Goal: Task Accomplishment & Management: Complete application form

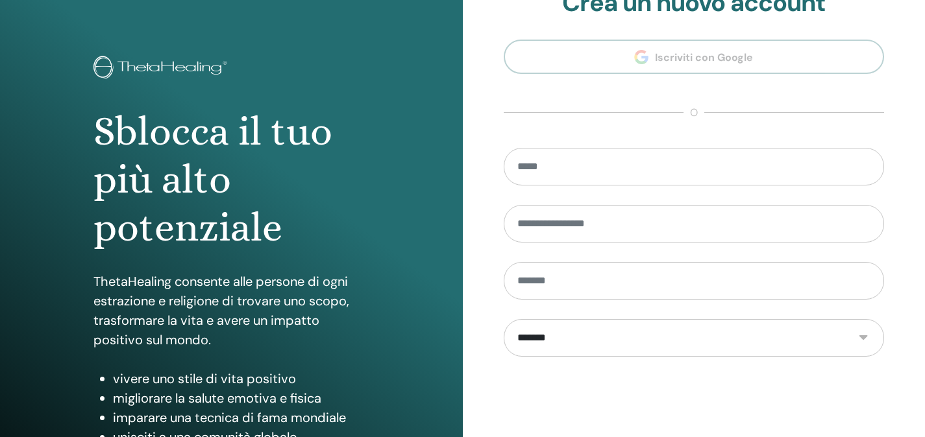
scroll to position [186, 0]
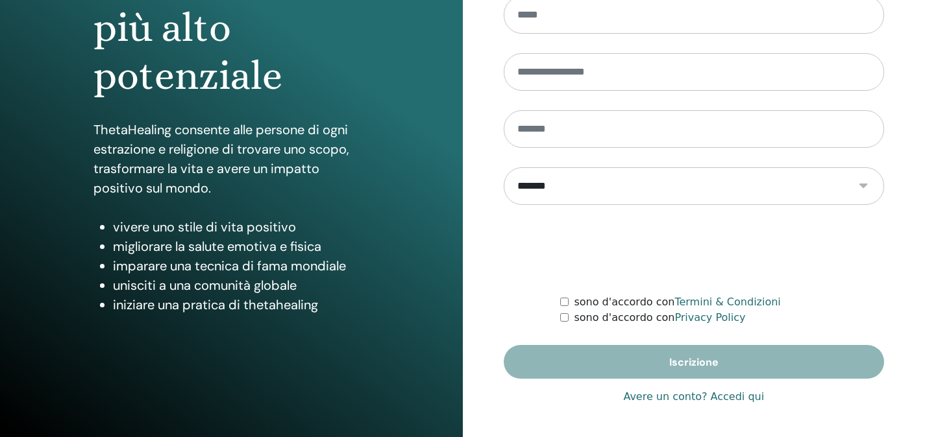
type input "**********"
click at [742, 397] on link "Avere un conto? Accedi qui" at bounding box center [693, 397] width 141 height 16
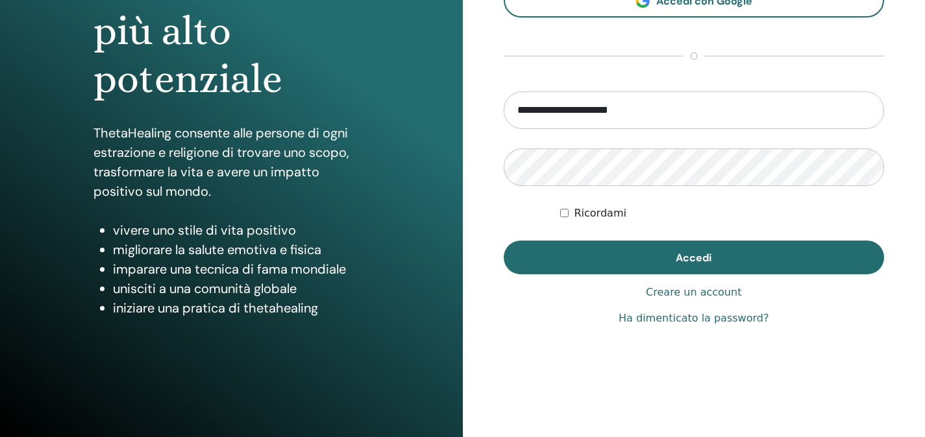
scroll to position [186, 0]
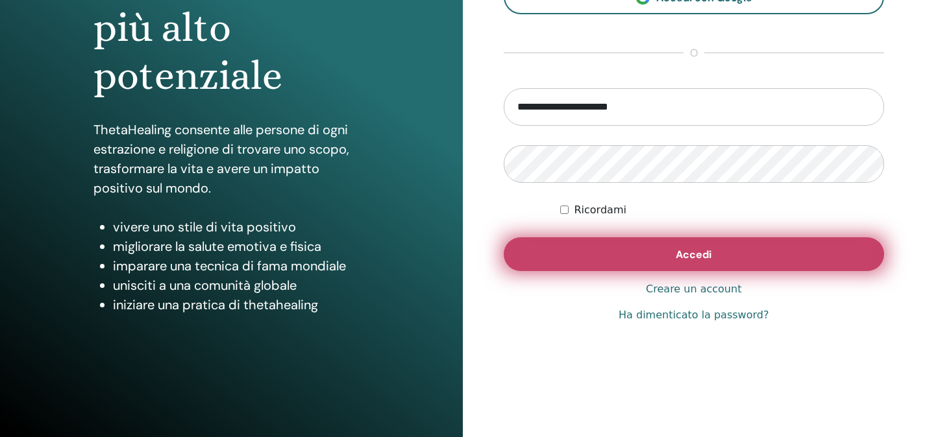
click at [744, 260] on button "Accedi" at bounding box center [694, 254] width 381 height 34
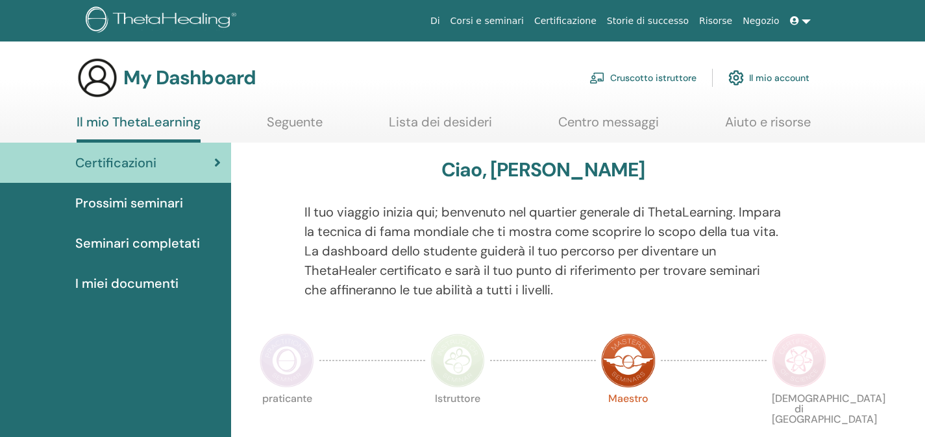
click at [672, 79] on link "Cruscotto istruttore" at bounding box center [642, 78] width 107 height 29
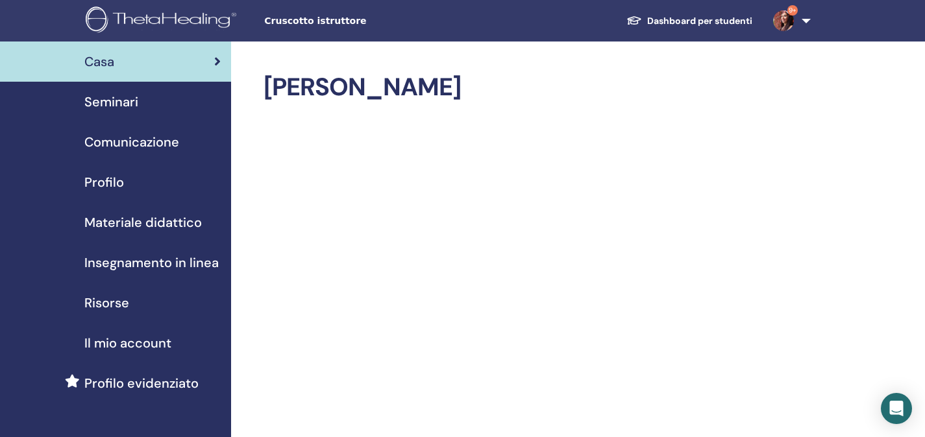
click at [136, 102] on span "Seminari" at bounding box center [111, 101] width 54 height 19
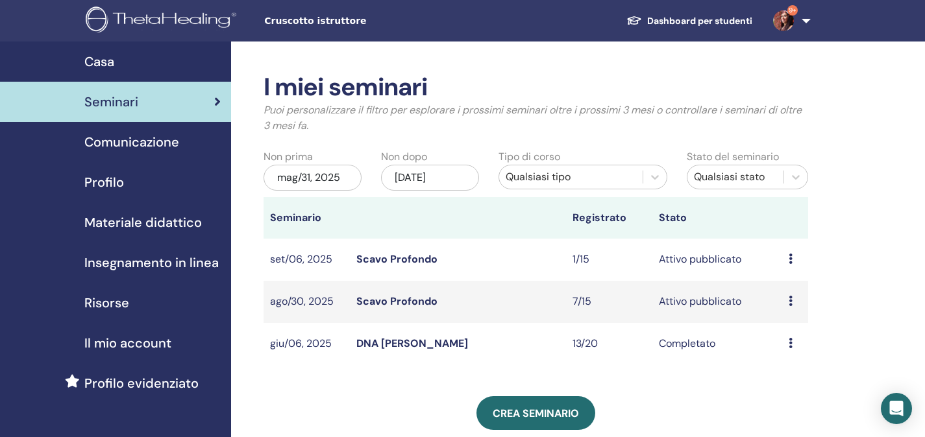
click at [393, 263] on link "Scavo Profondo" at bounding box center [396, 259] width 81 height 14
click at [424, 304] on link "Scavo Profondo" at bounding box center [396, 302] width 81 height 14
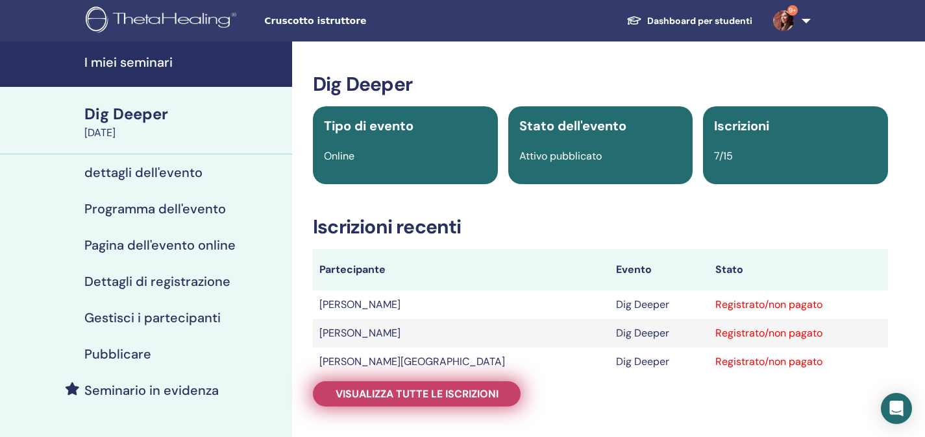
click at [466, 398] on span "Visualizza tutte le iscrizioni" at bounding box center [416, 394] width 163 height 14
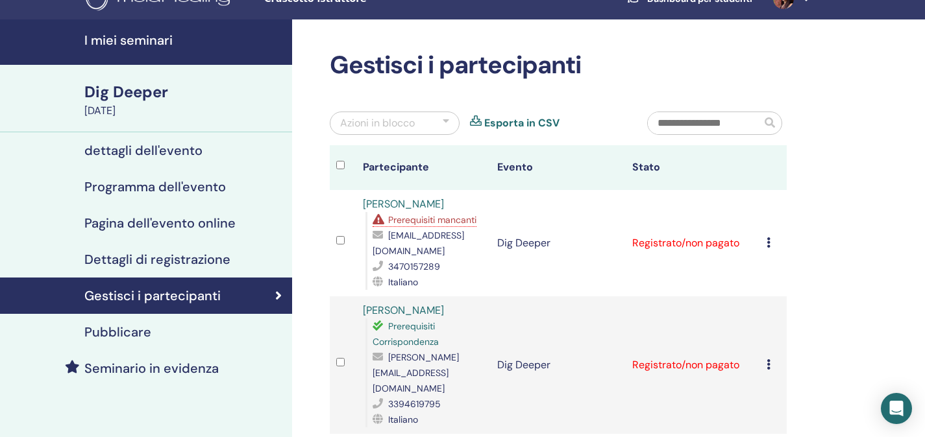
scroll to position [21, 0]
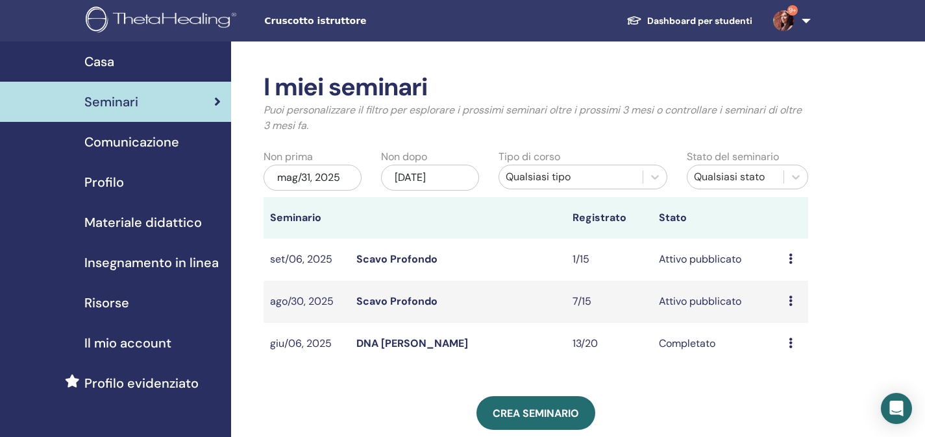
click at [413, 344] on link "DNA [PERSON_NAME]" at bounding box center [412, 344] width 112 height 14
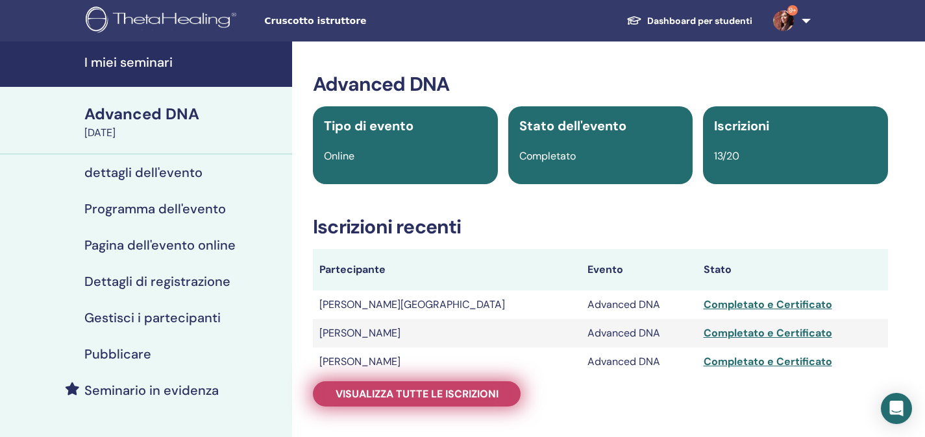
click at [437, 390] on span "Visualizza tutte le iscrizioni" at bounding box center [416, 394] width 163 height 14
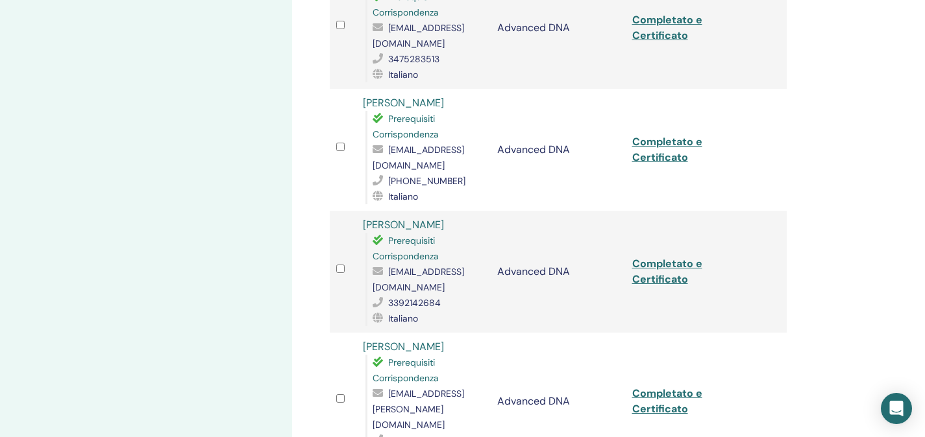
scroll to position [869, 0]
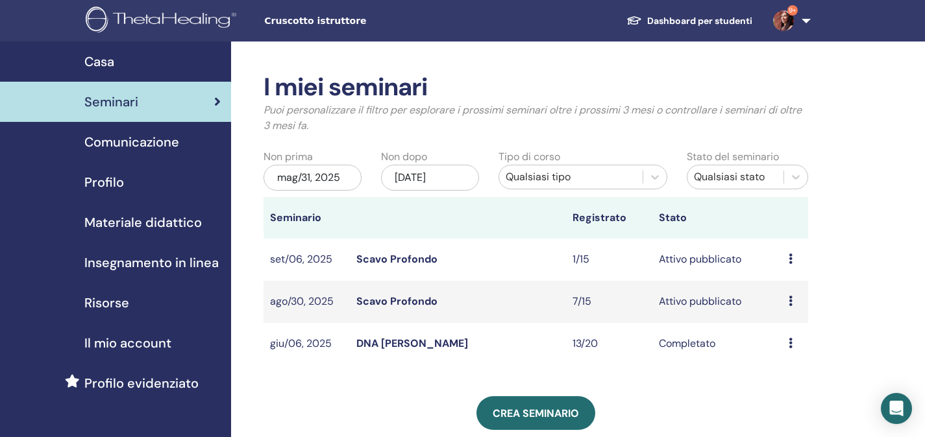
click at [366, 261] on link "Scavo Profondo" at bounding box center [396, 259] width 81 height 14
click at [380, 303] on link "Scavo Profondo" at bounding box center [396, 302] width 81 height 14
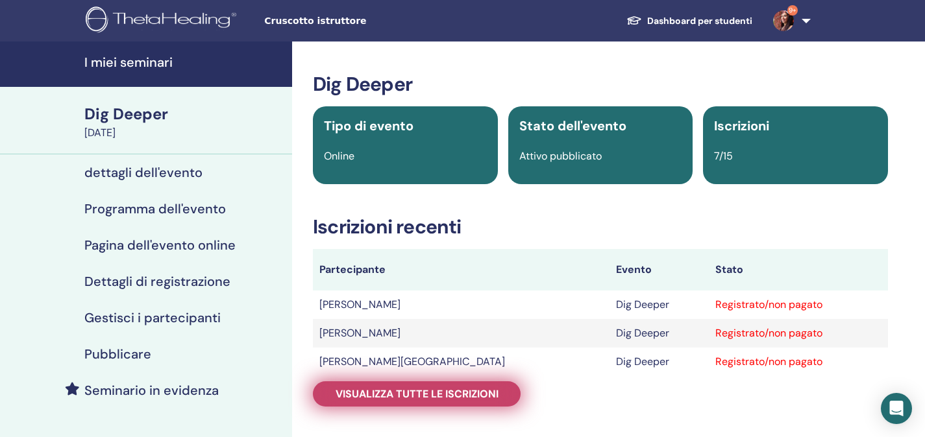
click at [375, 393] on span "Visualizza tutte le iscrizioni" at bounding box center [416, 394] width 163 height 14
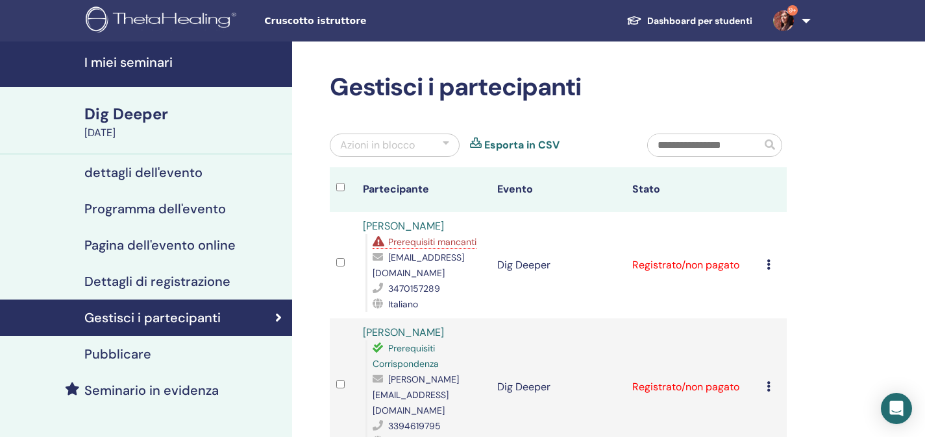
click at [765, 266] on td "Annulla registrazione Non autocertificare Contrassegna come pagato Contrassegna…" at bounding box center [773, 265] width 27 height 106
click at [765, 265] on td "Annulla registrazione Non autocertificare Contrassegna come pagato Contrassegna…" at bounding box center [773, 265] width 27 height 106
click at [702, 264] on td "Registrato/non pagato" at bounding box center [693, 265] width 134 height 106
click at [768, 261] on icon at bounding box center [768, 265] width 4 height 10
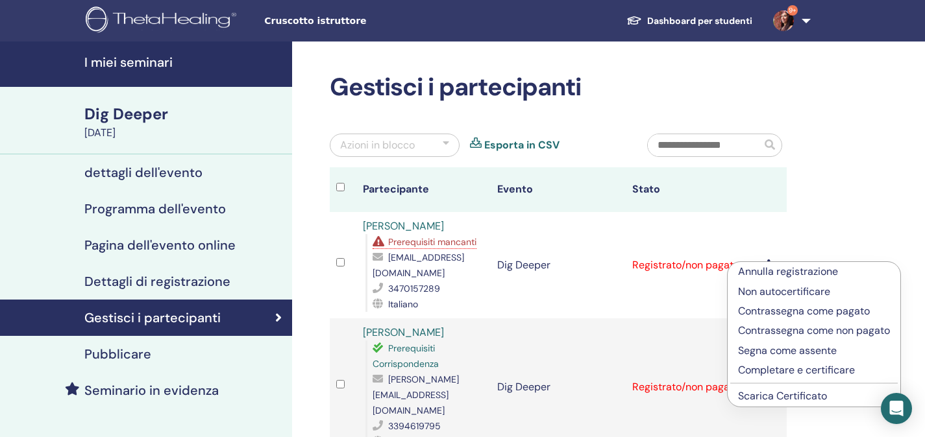
click at [788, 274] on p "Annulla registrazione" at bounding box center [814, 272] width 152 height 16
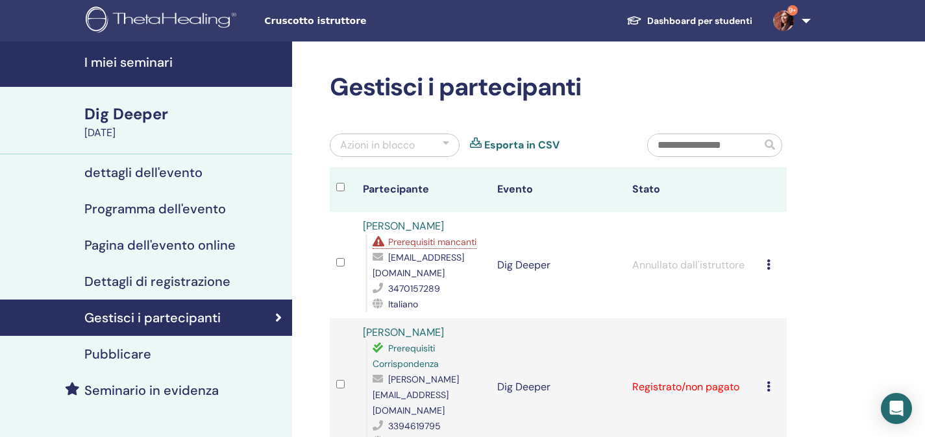
click at [768, 382] on icon at bounding box center [768, 387] width 4 height 10
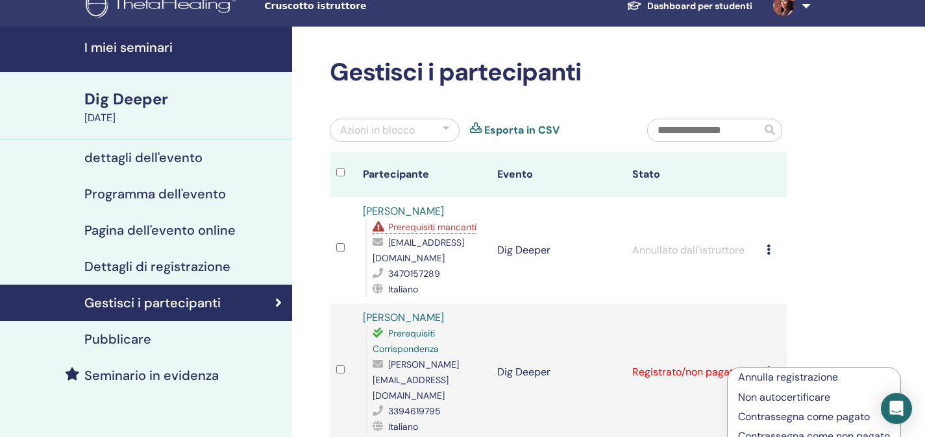
scroll to position [134, 0]
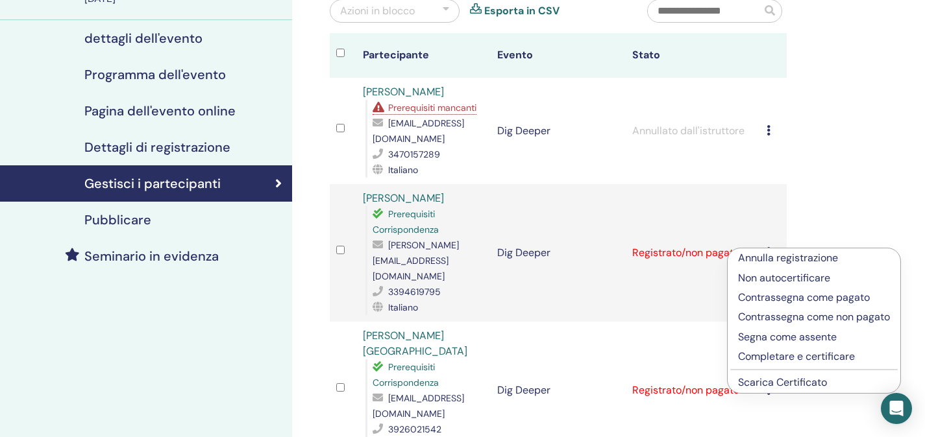
click at [827, 359] on p "Completare e certificare" at bounding box center [814, 357] width 152 height 16
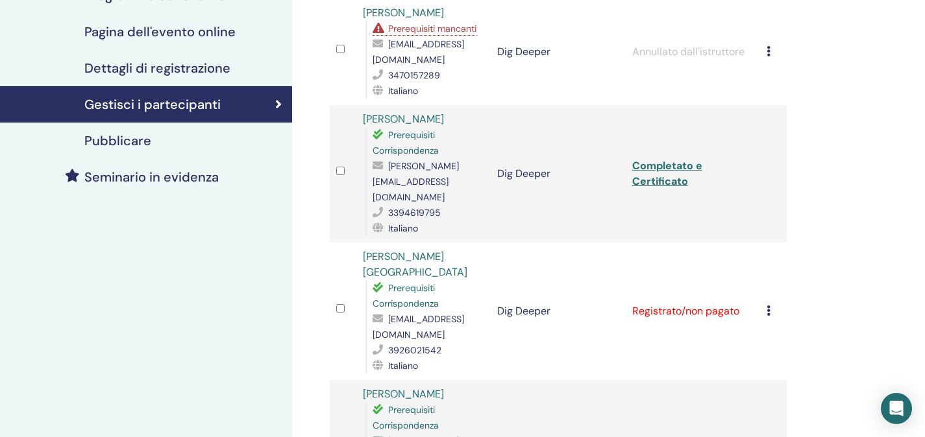
scroll to position [225, 0]
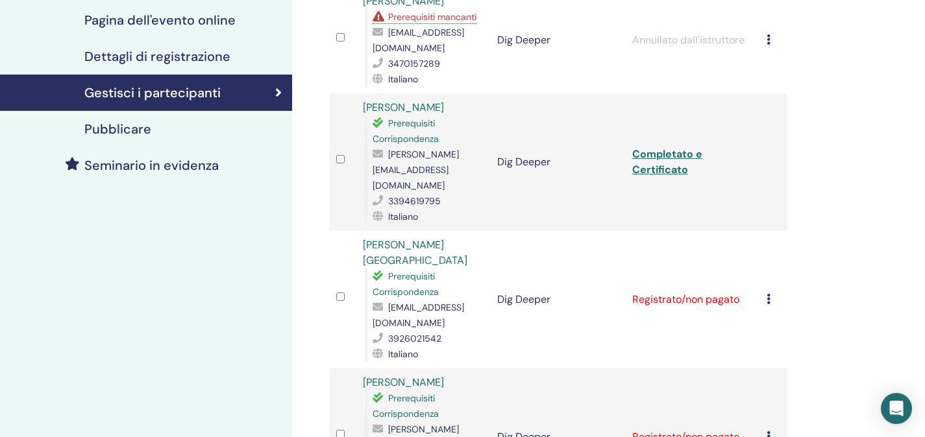
click at [766, 294] on icon at bounding box center [768, 299] width 4 height 10
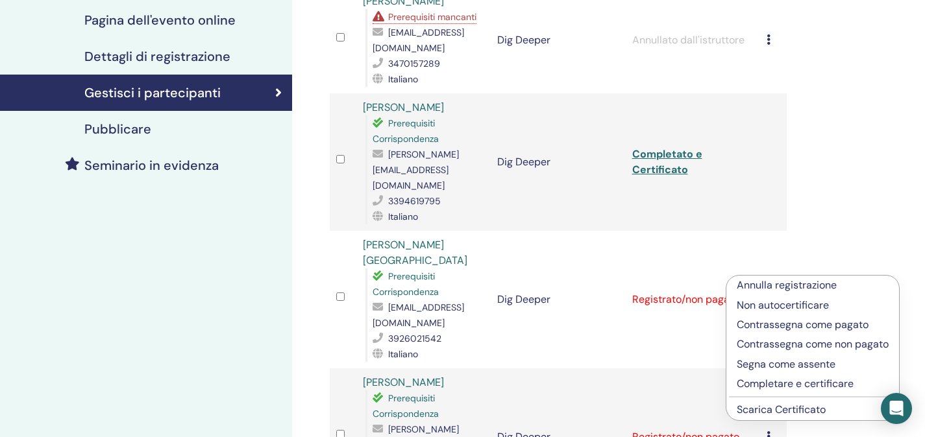
click at [760, 386] on p "Completare e certificare" at bounding box center [812, 384] width 152 height 16
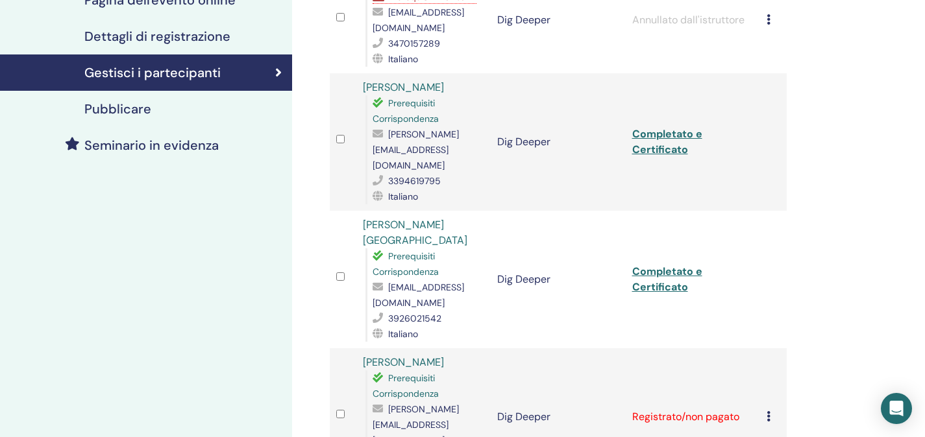
scroll to position [377, 0]
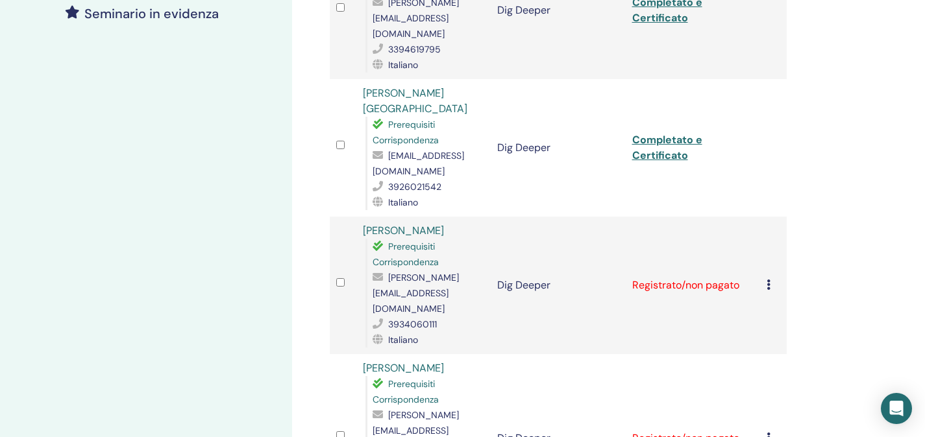
click at [768, 280] on icon at bounding box center [768, 285] width 4 height 10
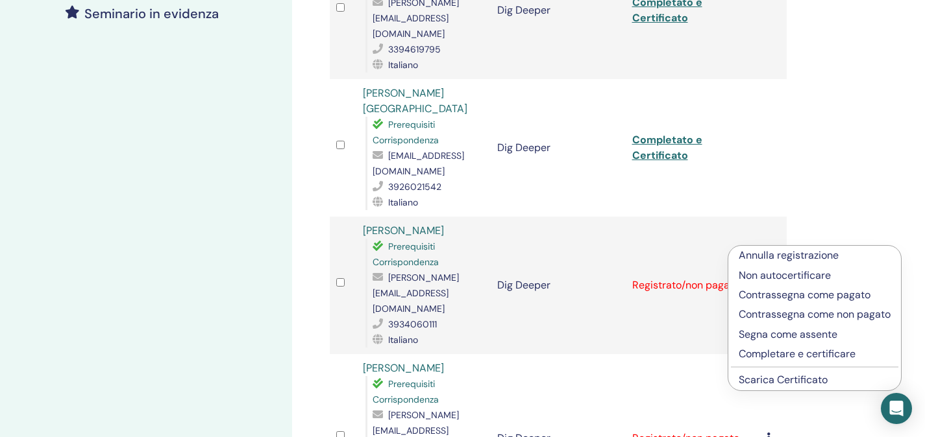
click at [777, 354] on p "Completare e certificare" at bounding box center [814, 354] width 152 height 16
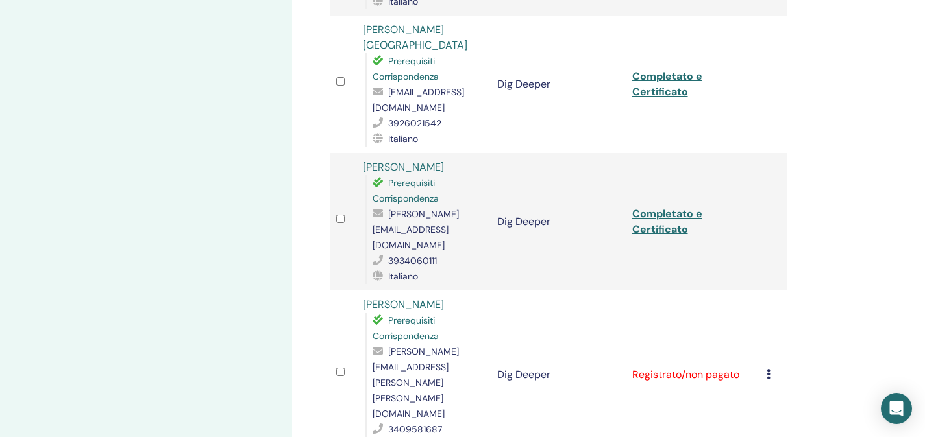
scroll to position [441, 0]
click at [768, 369] on icon at bounding box center [768, 374] width 4 height 10
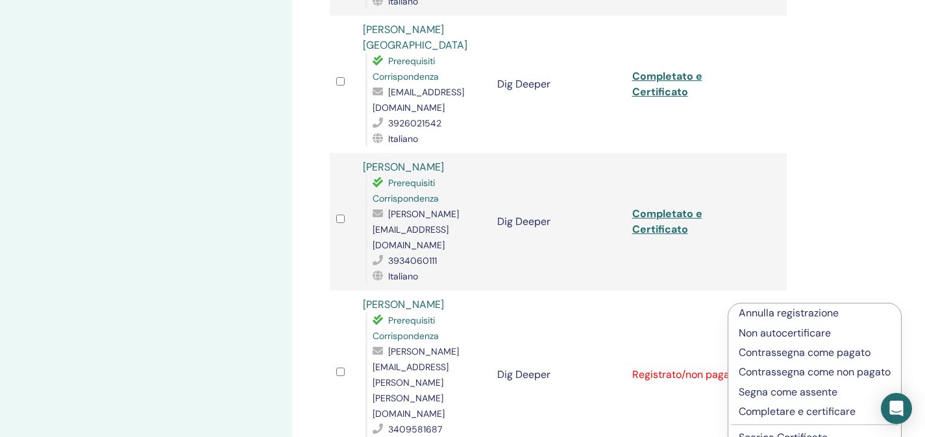
click at [773, 411] on p "Completare e certificare" at bounding box center [814, 412] width 152 height 16
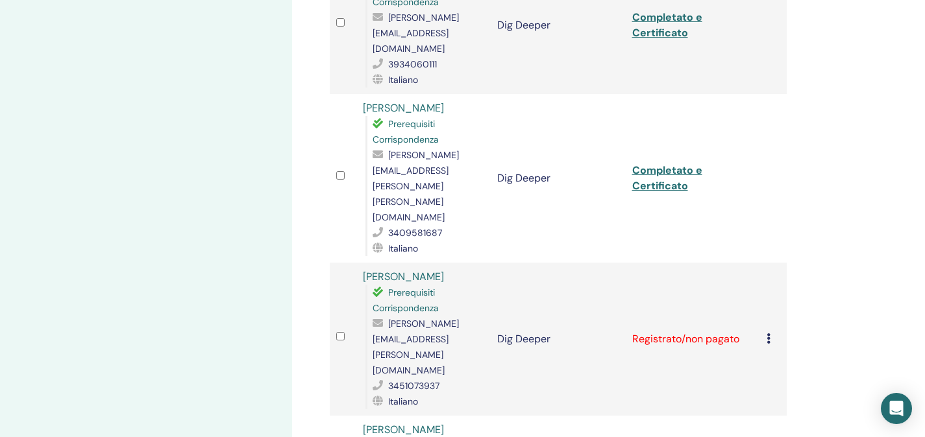
scroll to position [644, 0]
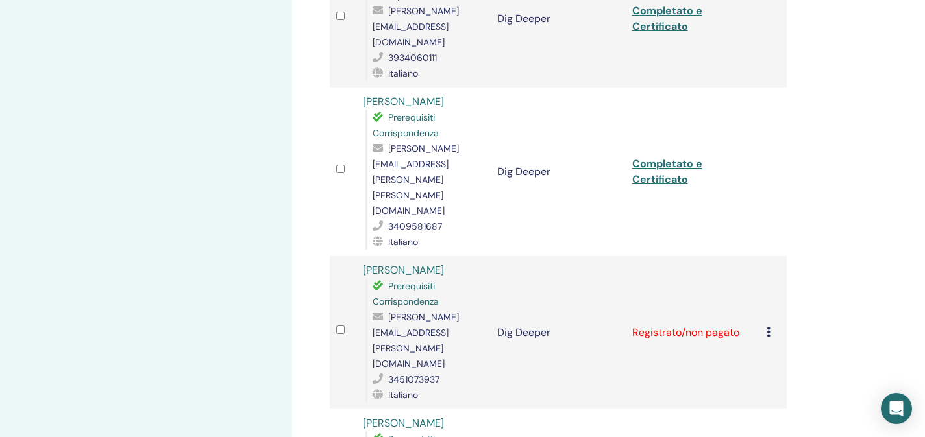
click at [768, 327] on icon at bounding box center [768, 332] width 4 height 10
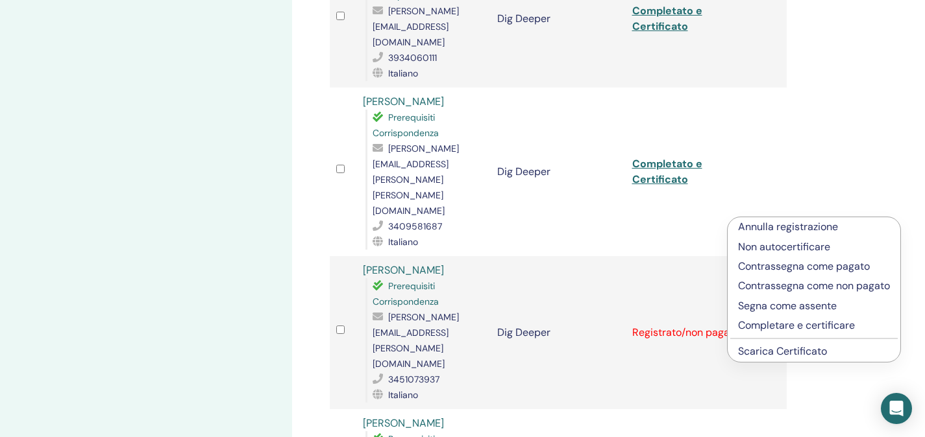
click at [769, 316] on li "Completare e certificare" at bounding box center [813, 325] width 173 height 19
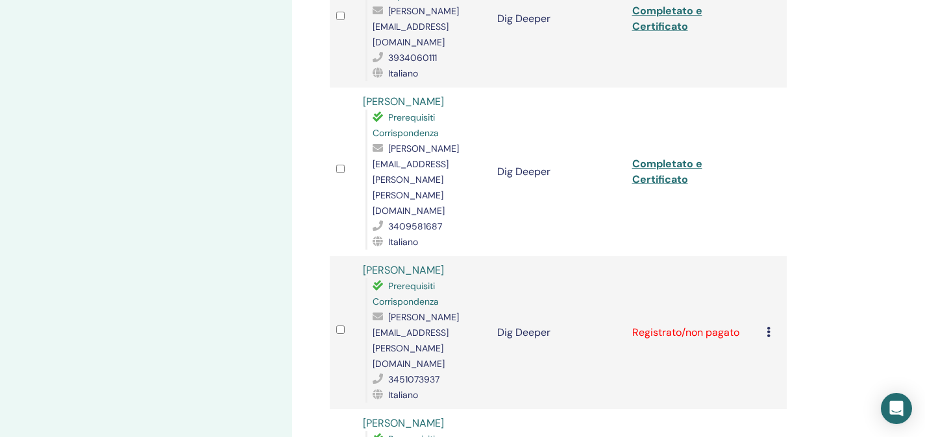
click at [769, 327] on icon at bounding box center [768, 332] width 4 height 10
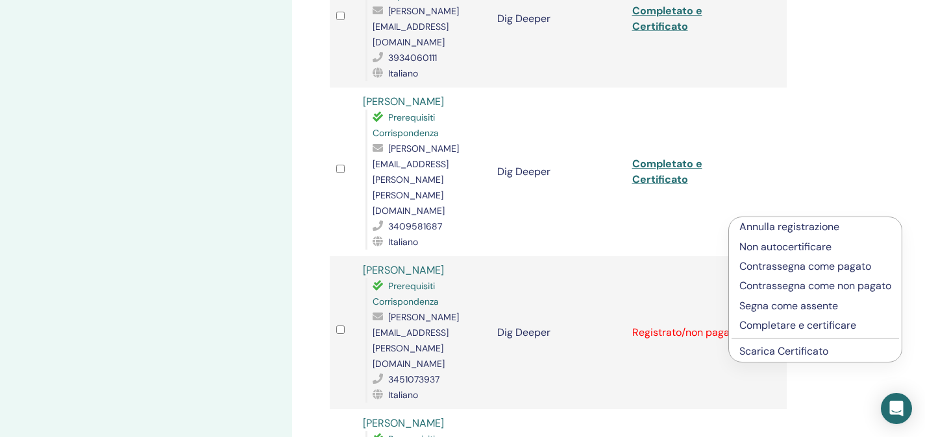
click at [773, 322] on p "Completare e certificare" at bounding box center [815, 326] width 152 height 16
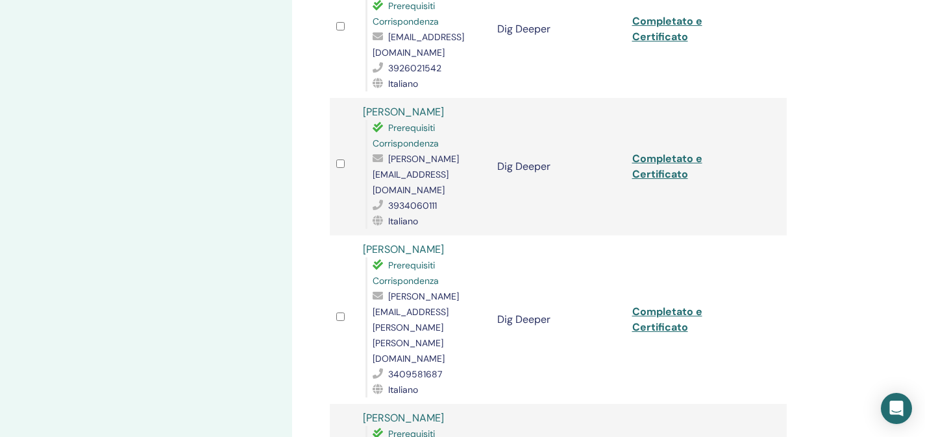
scroll to position [687, 0]
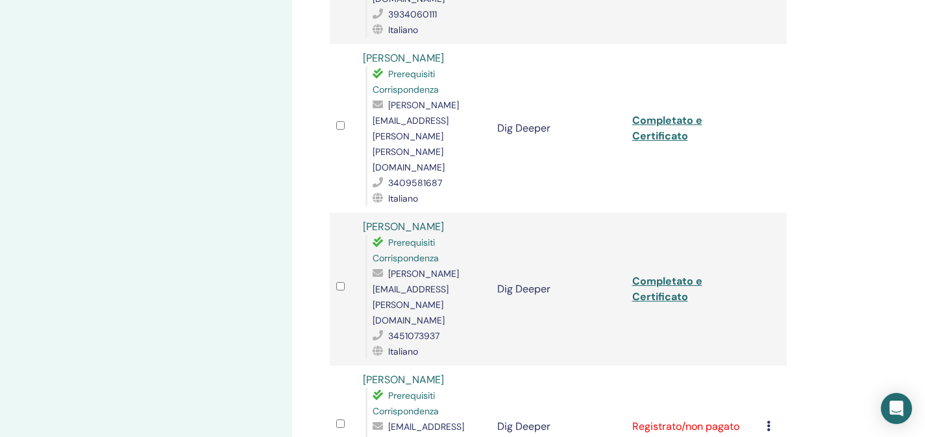
click at [768, 421] on icon at bounding box center [768, 426] width 4 height 10
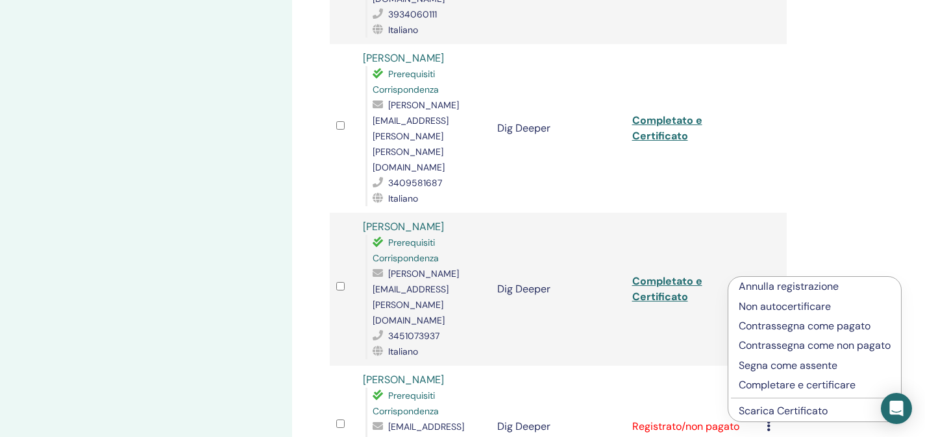
click at [782, 384] on p "Completare e certificare" at bounding box center [814, 386] width 152 height 16
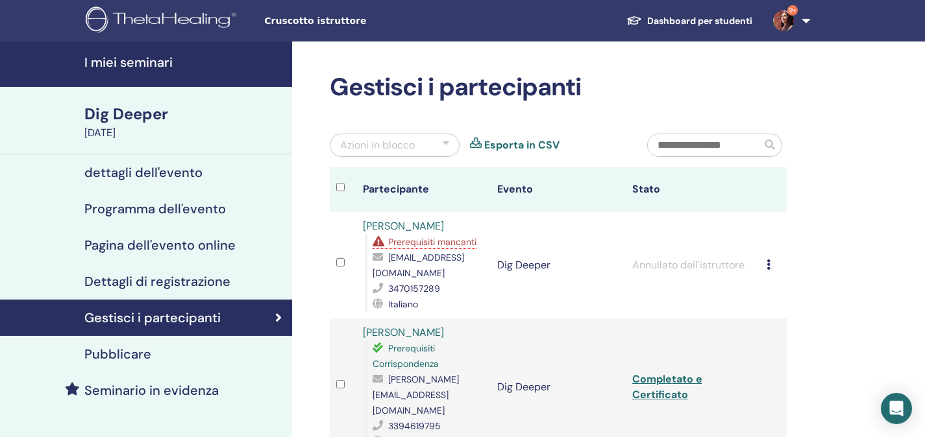
click at [159, 66] on h4 "I miei seminari" at bounding box center [184, 63] width 200 height 16
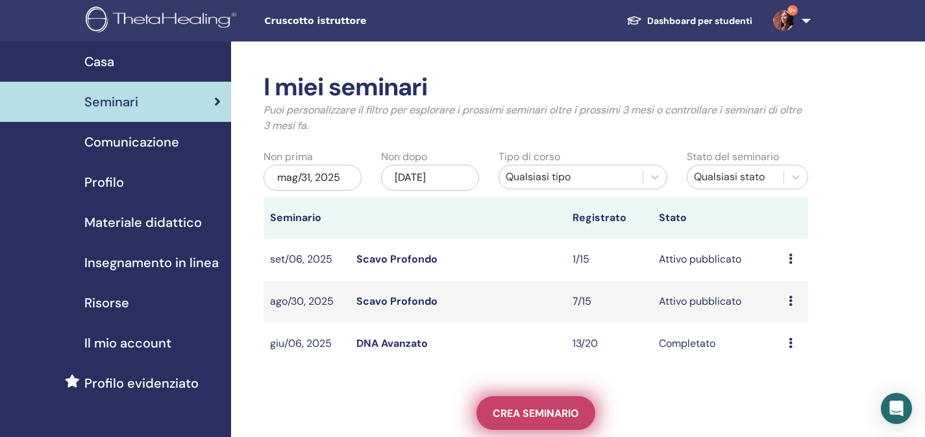
click at [563, 418] on span "Crea seminario" at bounding box center [535, 414] width 86 height 14
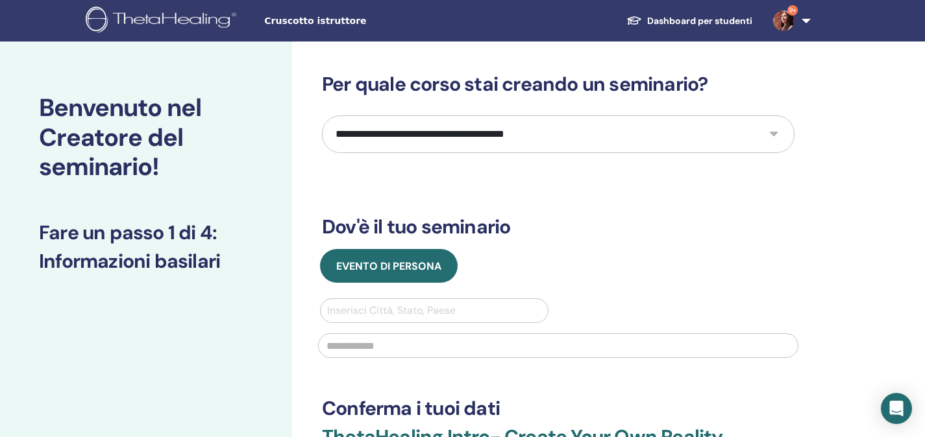
click at [738, 131] on select "**********" at bounding box center [558, 134] width 472 height 38
select select "*"
click at [322, 115] on select "**********" at bounding box center [558, 134] width 472 height 38
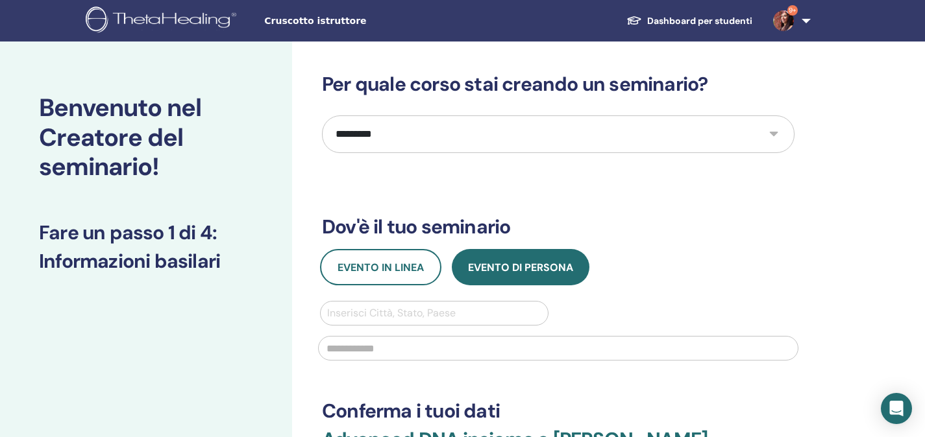
click at [420, 246] on div "**********" at bounding box center [558, 304] width 472 height 462
click at [404, 267] on span "Evento in linea" at bounding box center [380, 268] width 86 height 14
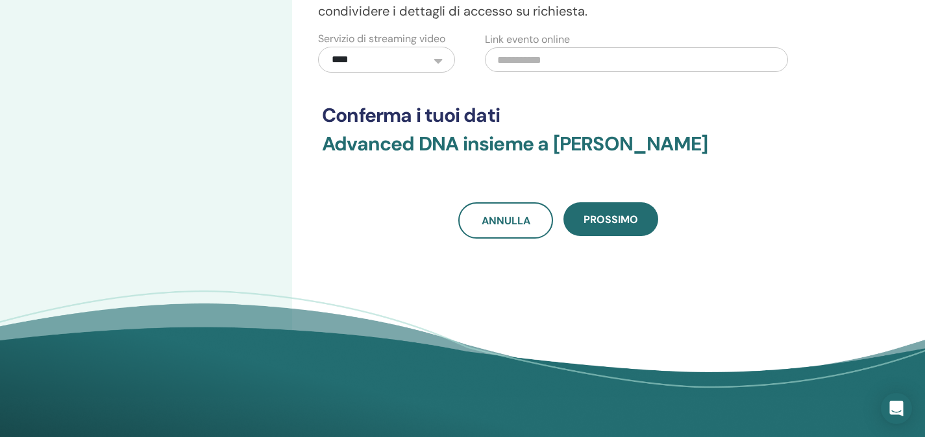
scroll to position [514, 0]
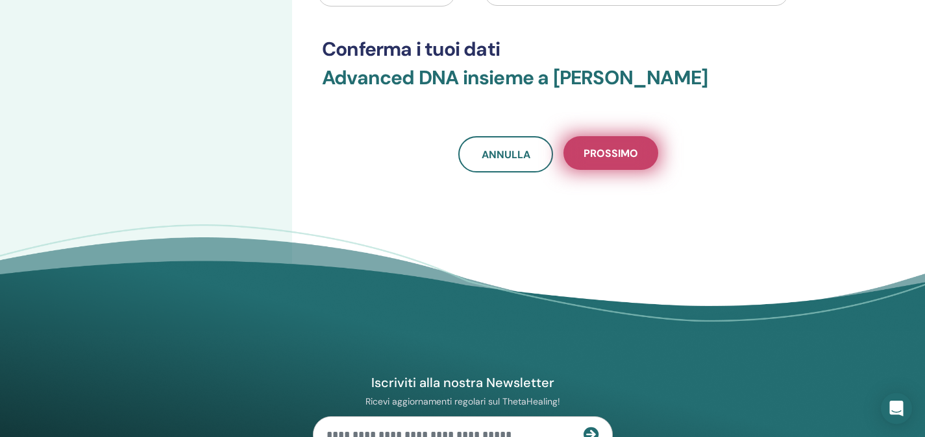
click at [613, 157] on span "Prossimo" at bounding box center [610, 154] width 55 height 14
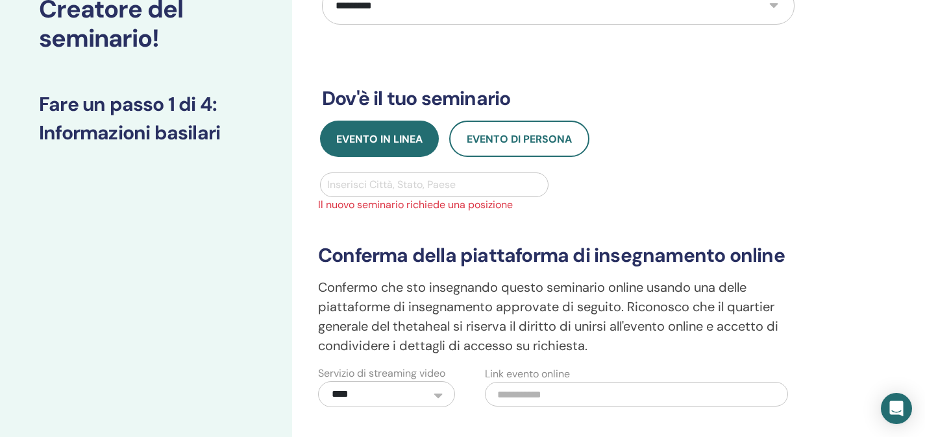
scroll to position [114, 0]
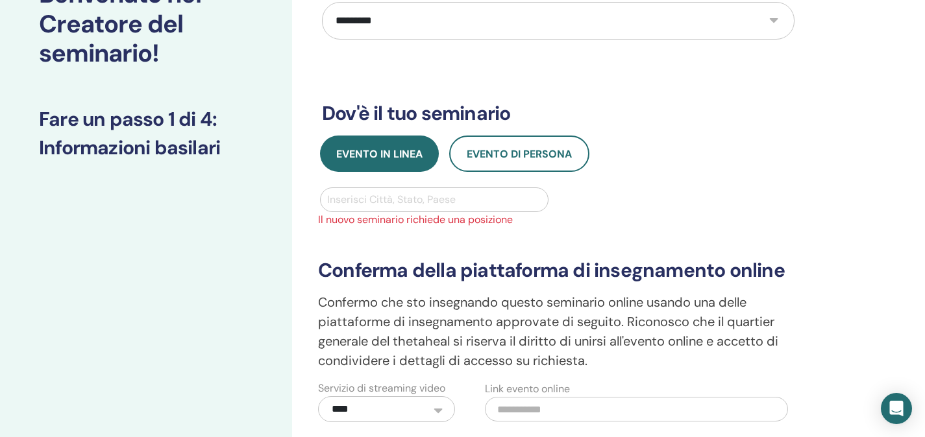
click at [438, 194] on div at bounding box center [434, 200] width 214 height 18
type input "*"
type input "********"
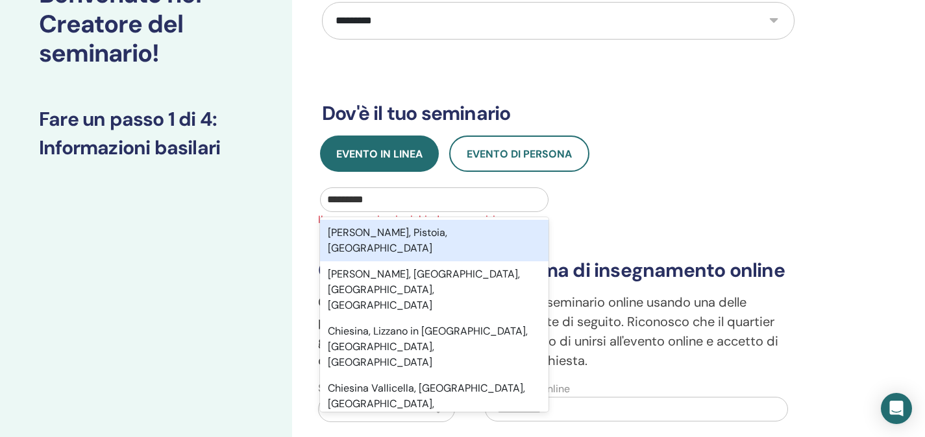
click at [446, 230] on div "[PERSON_NAME], Pistoia, [GEOGRAPHIC_DATA]" at bounding box center [434, 241] width 228 height 42
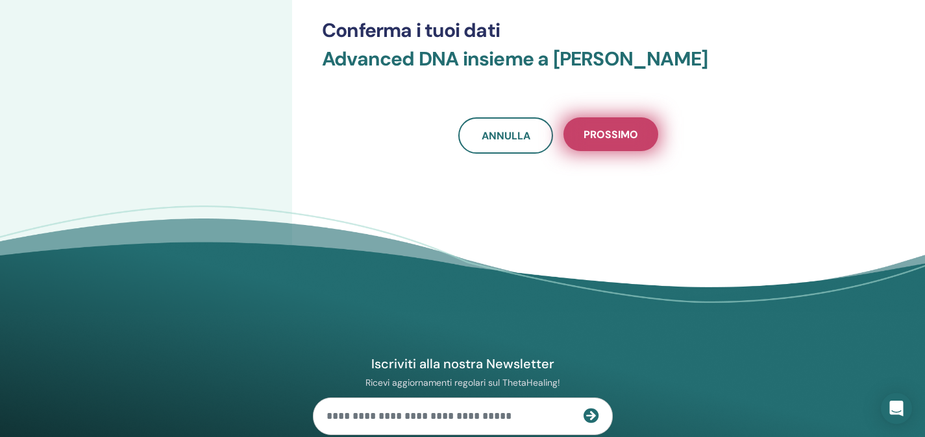
click at [594, 135] on span "Prossimo" at bounding box center [610, 135] width 55 height 14
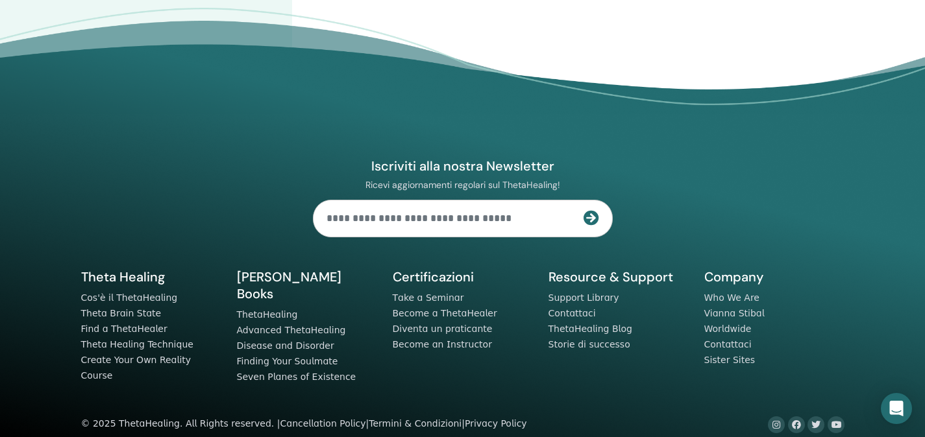
scroll to position [0, 0]
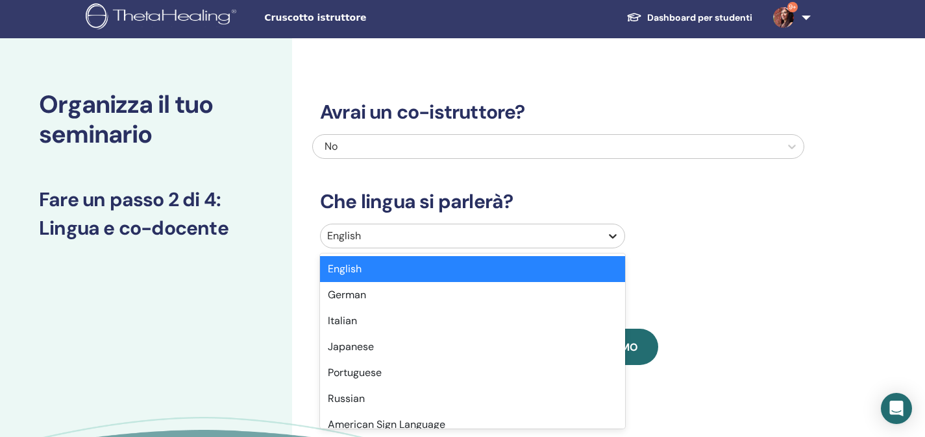
click at [602, 236] on div at bounding box center [612, 236] width 23 height 23
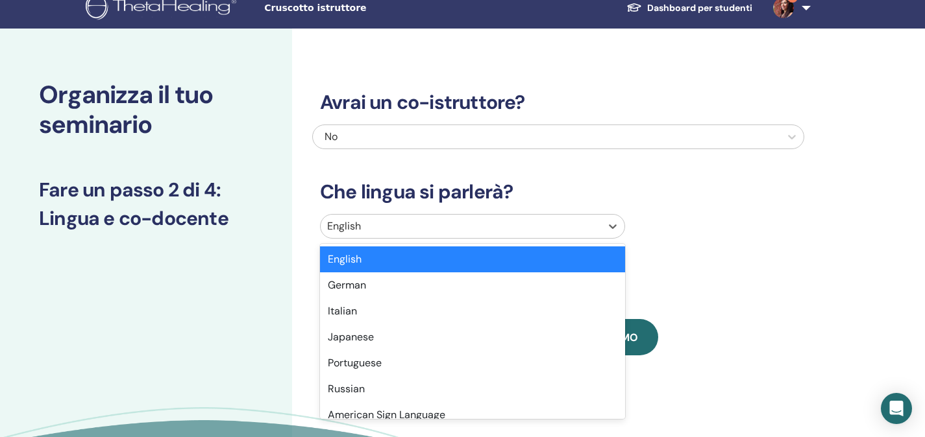
scroll to position [19, 0]
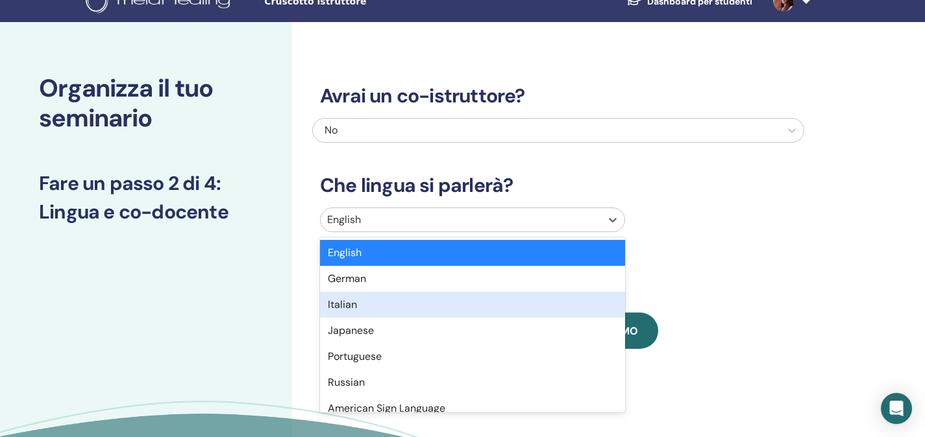
click at [385, 304] on div "Italian" at bounding box center [472, 305] width 305 height 26
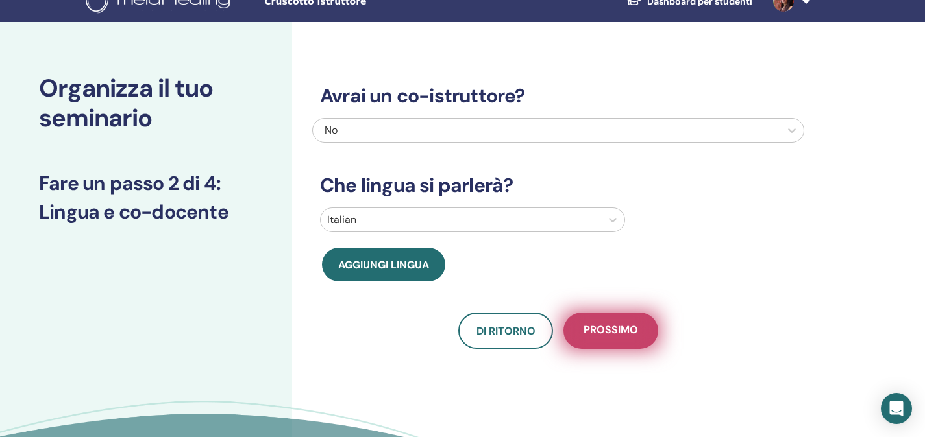
click at [611, 320] on button "Prossimo" at bounding box center [610, 331] width 95 height 36
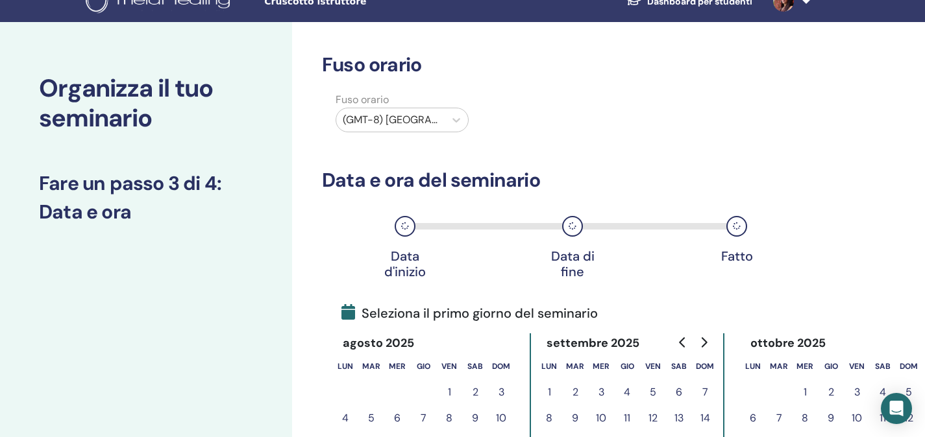
scroll to position [190, 0]
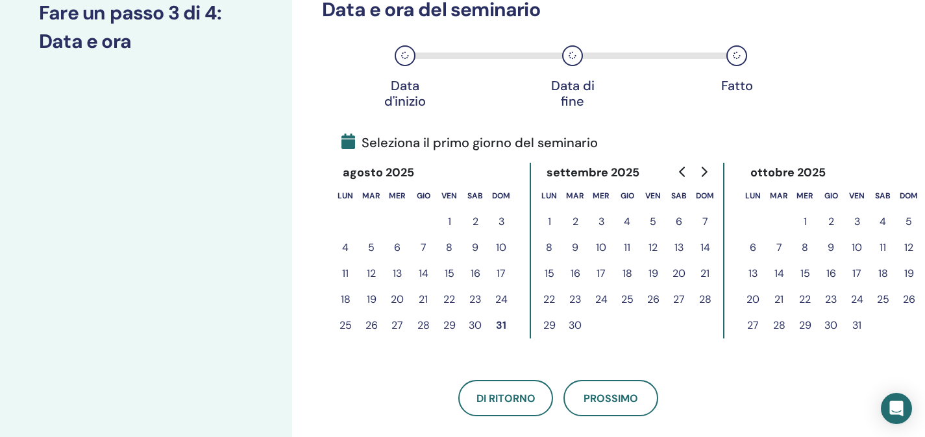
click at [550, 217] on button "1" at bounding box center [549, 222] width 26 height 26
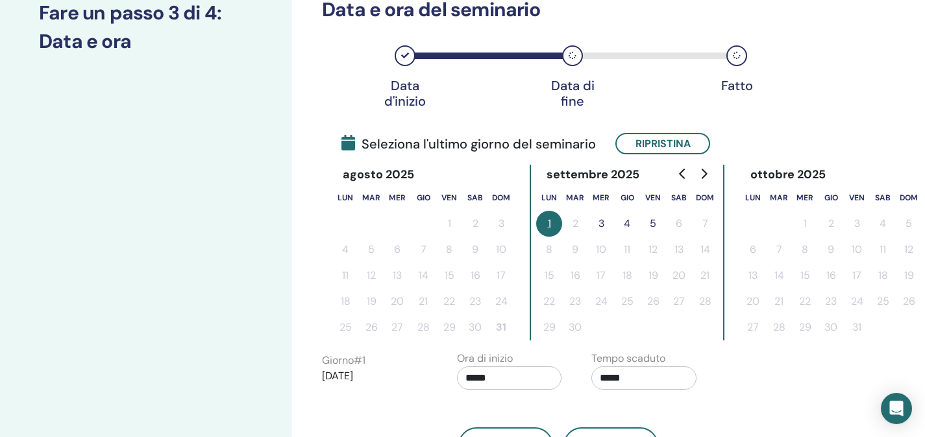
click at [505, 378] on input "*****" at bounding box center [509, 378] width 105 height 23
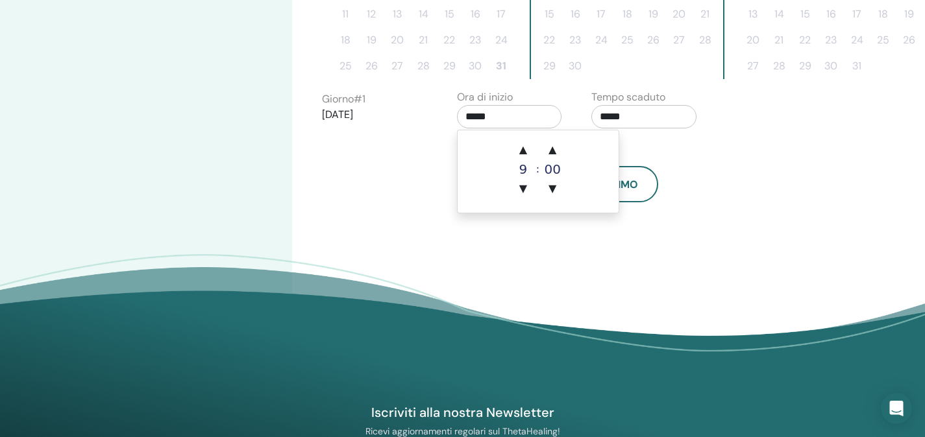
scroll to position [421, 0]
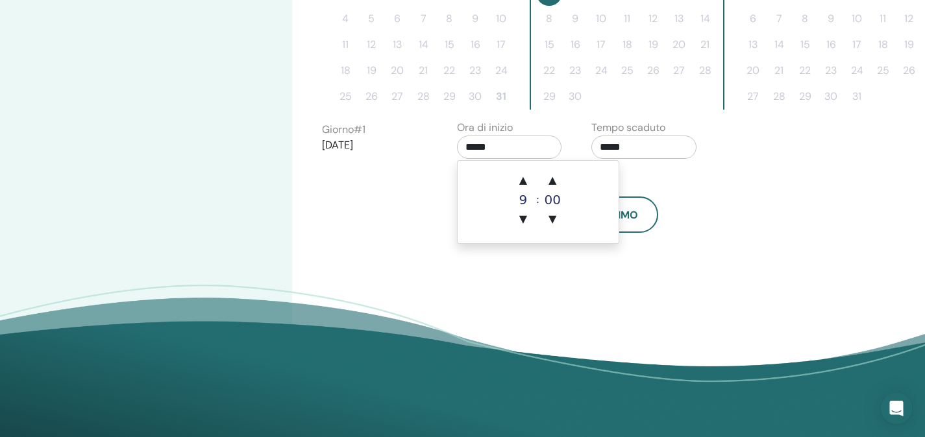
click at [633, 150] on input "*****" at bounding box center [643, 147] width 105 height 23
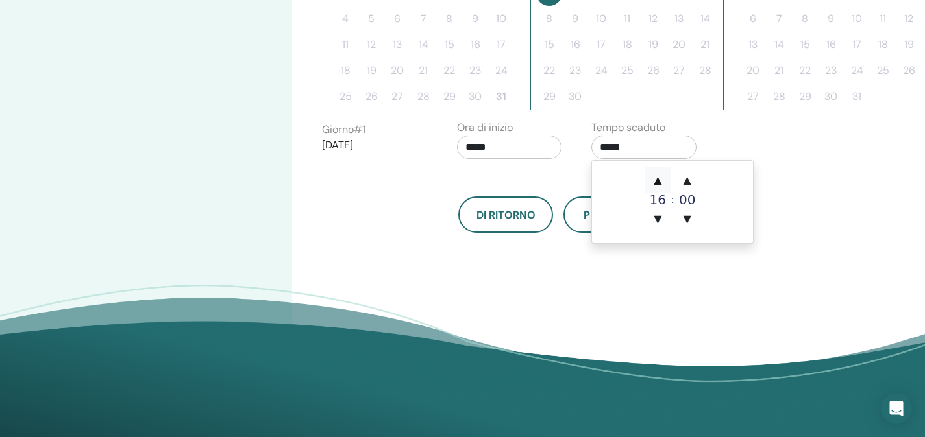
click at [664, 178] on span "▲" at bounding box center [657, 180] width 26 height 26
type input "*****"
click at [537, 183] on div "Di ritorno Prossimo" at bounding box center [558, 198] width 492 height 67
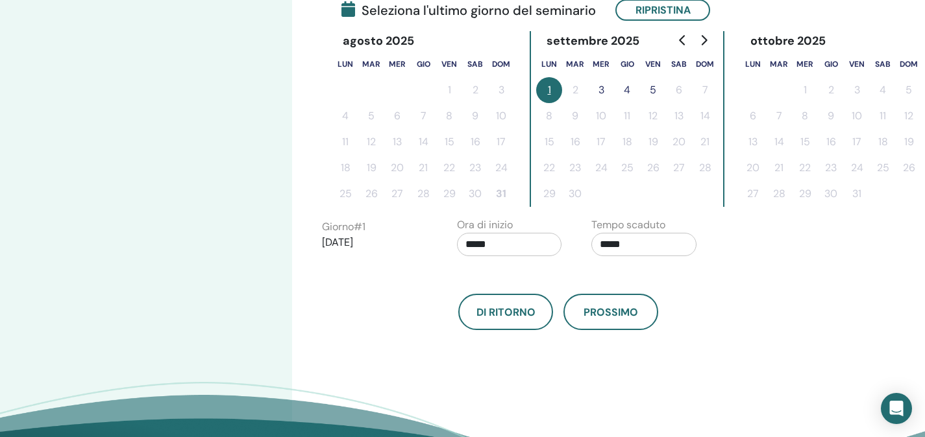
scroll to position [316, 0]
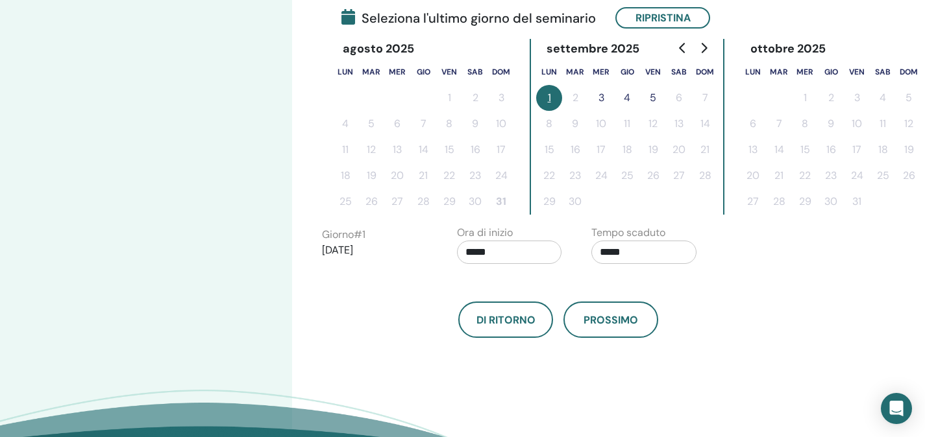
click at [599, 100] on button "3" at bounding box center [601, 98] width 26 height 26
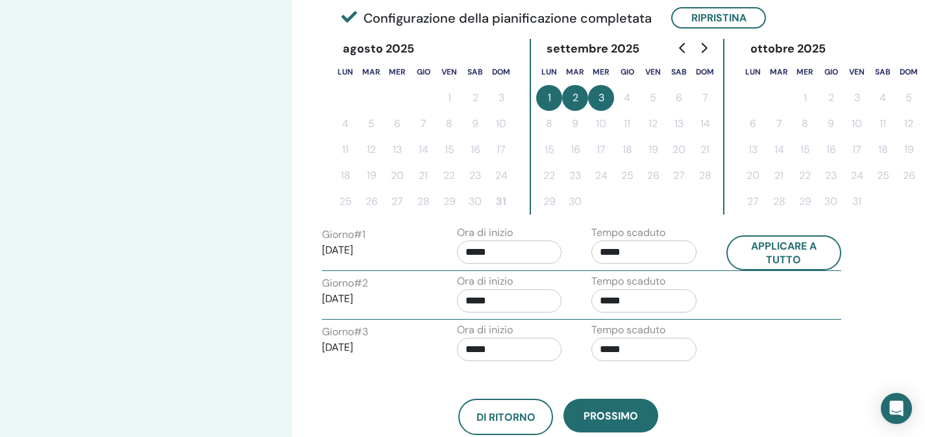
click at [624, 304] on input "*****" at bounding box center [643, 300] width 105 height 23
click at [648, 329] on span "▲" at bounding box center [657, 334] width 26 height 26
click at [650, 328] on span "▲" at bounding box center [657, 334] width 26 height 26
click at [651, 327] on span "▲" at bounding box center [657, 334] width 26 height 26
type input "*****"
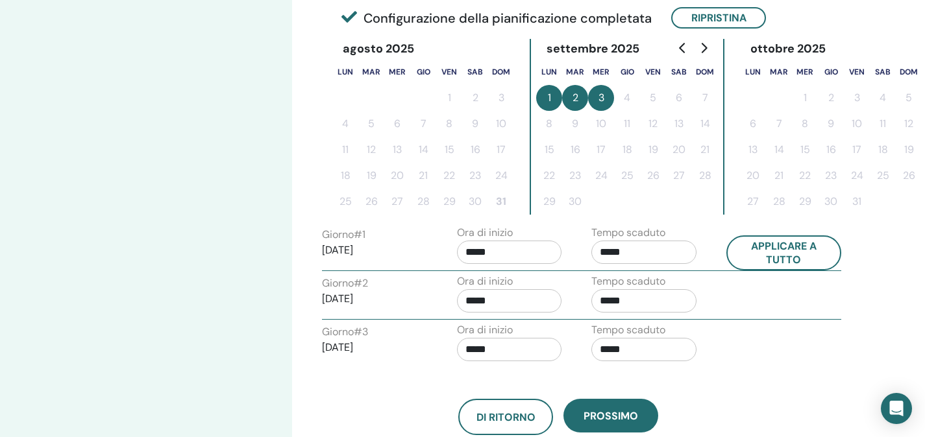
click at [572, 326] on div "Ora di inizio *****" at bounding box center [514, 344] width 135 height 45
click at [636, 352] on input "*****" at bounding box center [643, 349] width 105 height 23
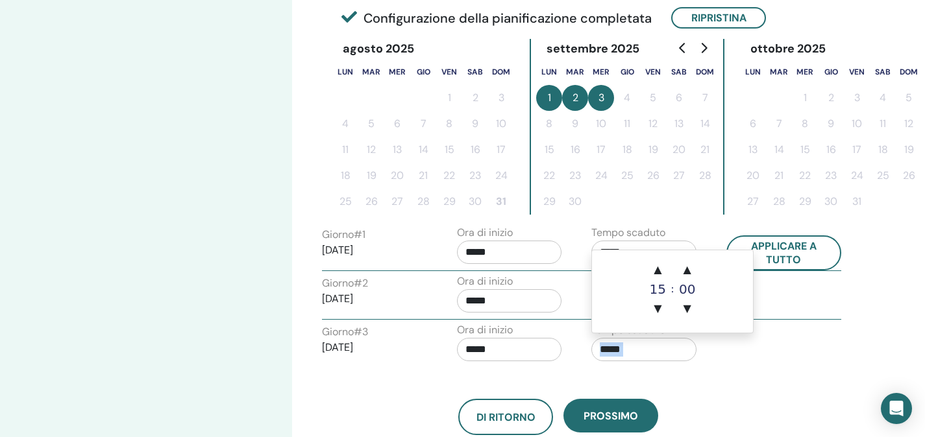
drag, startPoint x: 760, startPoint y: 369, endPoint x: 732, endPoint y: 382, distance: 30.8
click at [760, 369] on div "Fuso orario Fuso orario (GMT-8) [GEOGRAPHIC_DATA]/[US_STATE] Data e ora del sem…" at bounding box center [558, 96] width 472 height 679
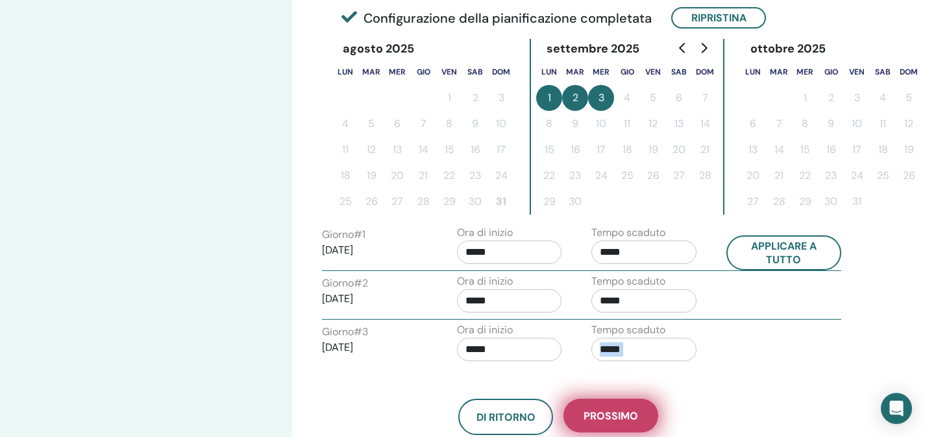
click at [615, 411] on span "Prossimo" at bounding box center [610, 416] width 55 height 14
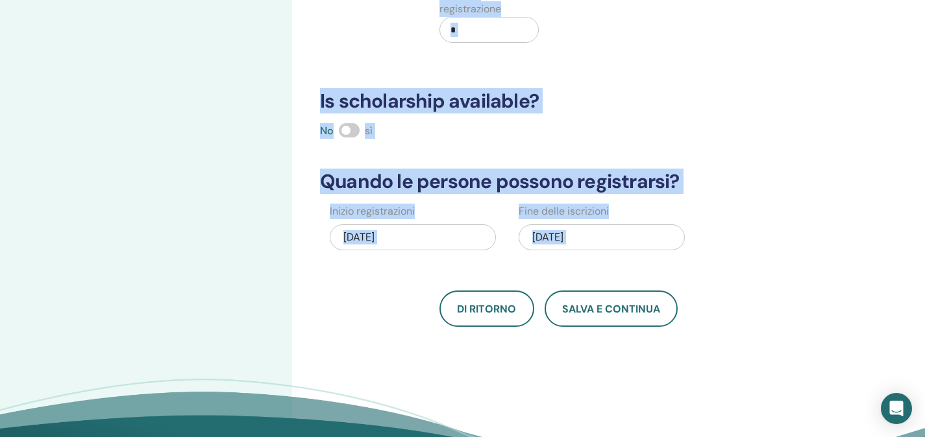
scroll to position [278, 0]
click at [659, 355] on div "Quante persone possono partecipare? Numero di posti * Quanto sarà il prezzo? [P…" at bounding box center [600, 136] width 616 height 746
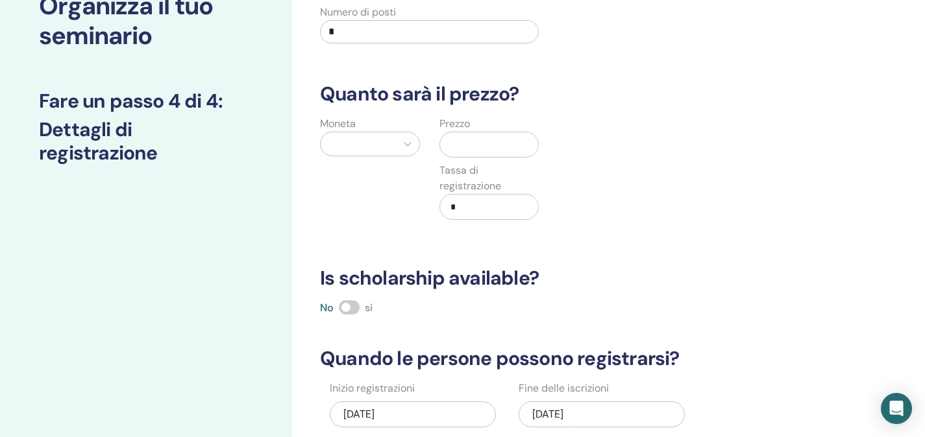
scroll to position [83, 0]
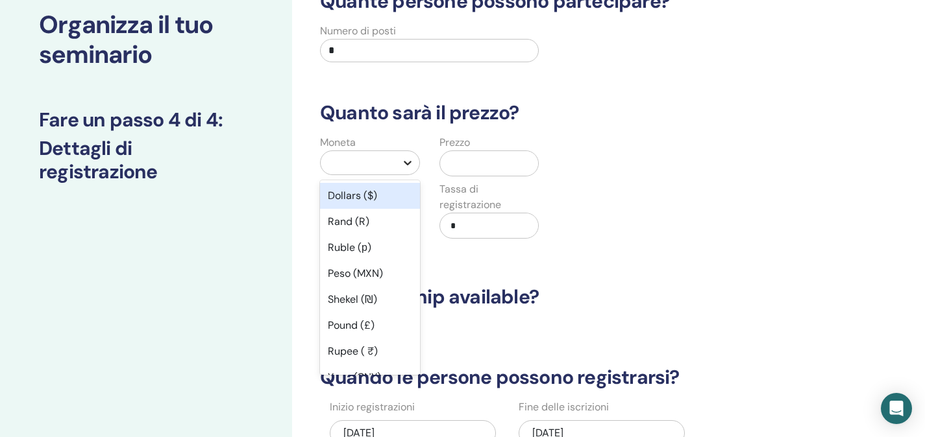
click at [406, 158] on icon at bounding box center [407, 162] width 13 height 13
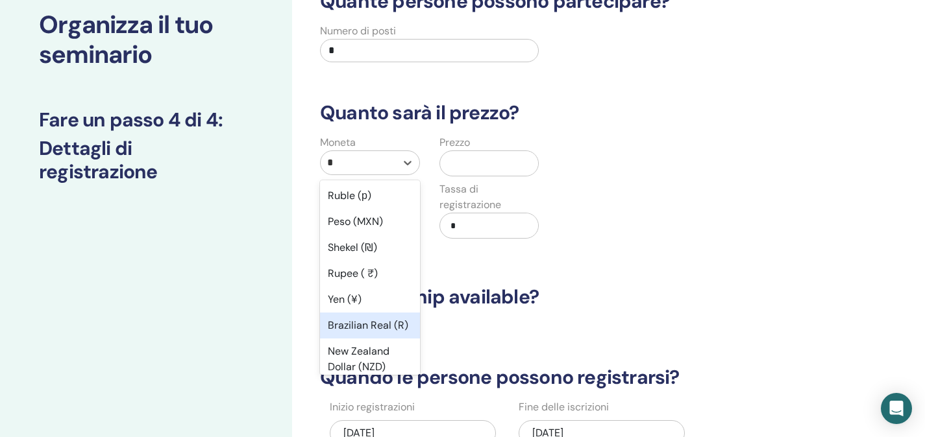
type input "**"
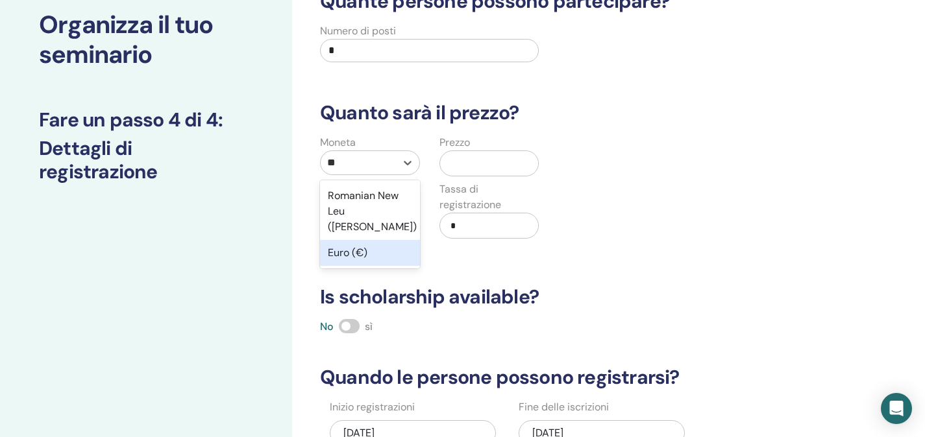
click at [361, 240] on div "Euro (€)" at bounding box center [370, 253] width 100 height 26
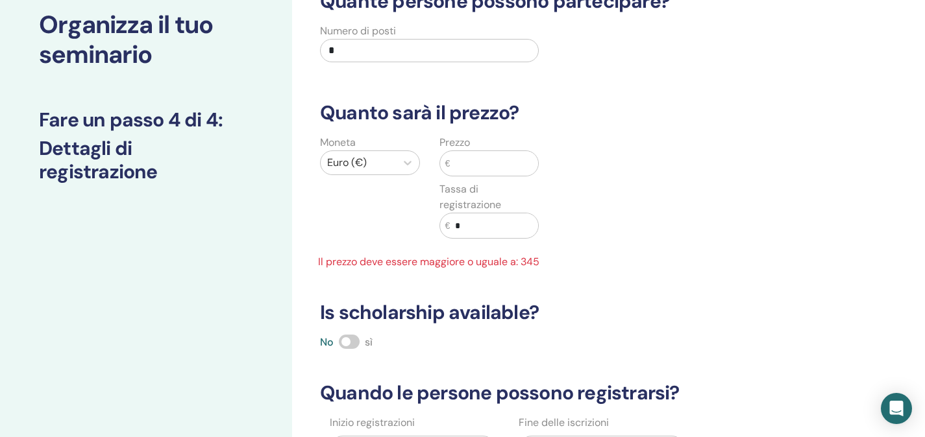
click at [492, 155] on input "text" at bounding box center [494, 163] width 88 height 25
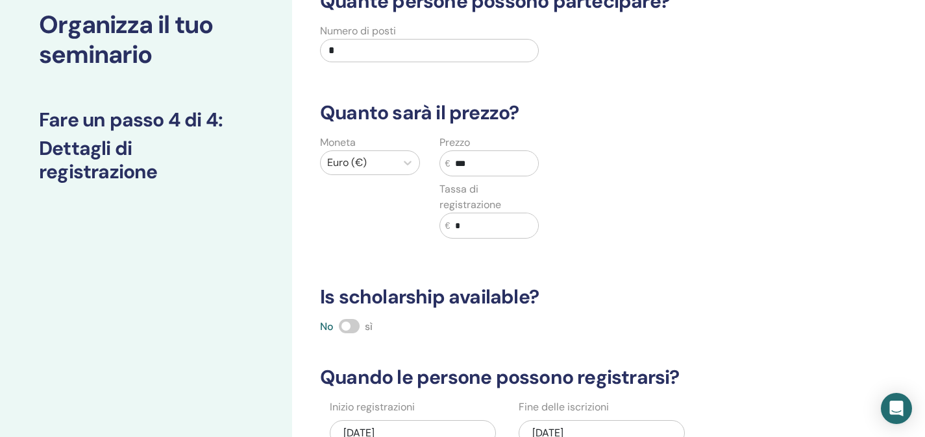
type input "***"
click at [515, 228] on input "*" at bounding box center [494, 225] width 88 height 25
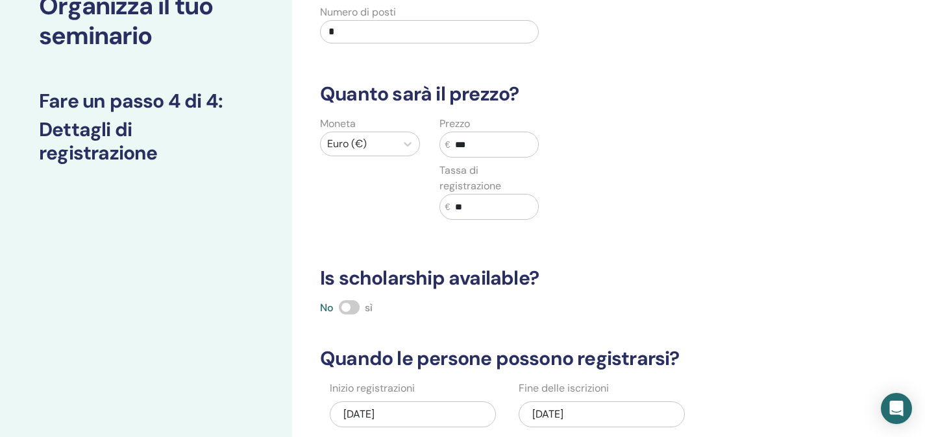
scroll to position [273, 0]
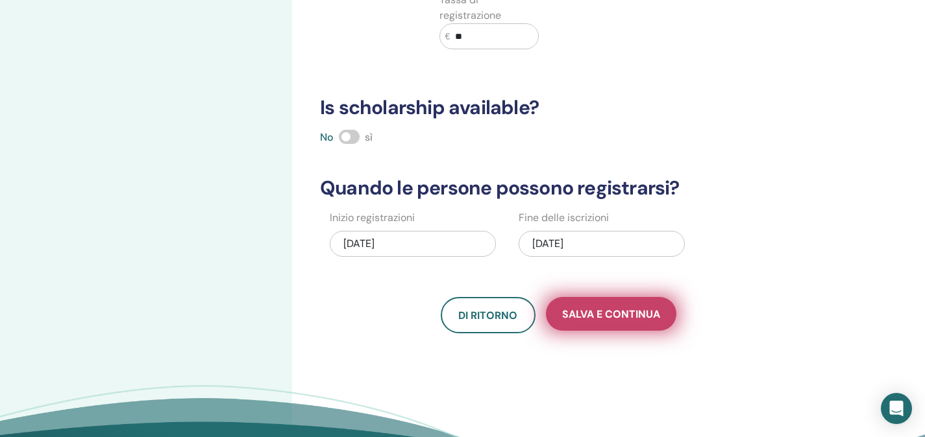
type input "**"
drag, startPoint x: 629, startPoint y: 315, endPoint x: 637, endPoint y: 313, distance: 7.9
click at [637, 313] on span "Salva e continua" at bounding box center [611, 315] width 98 height 14
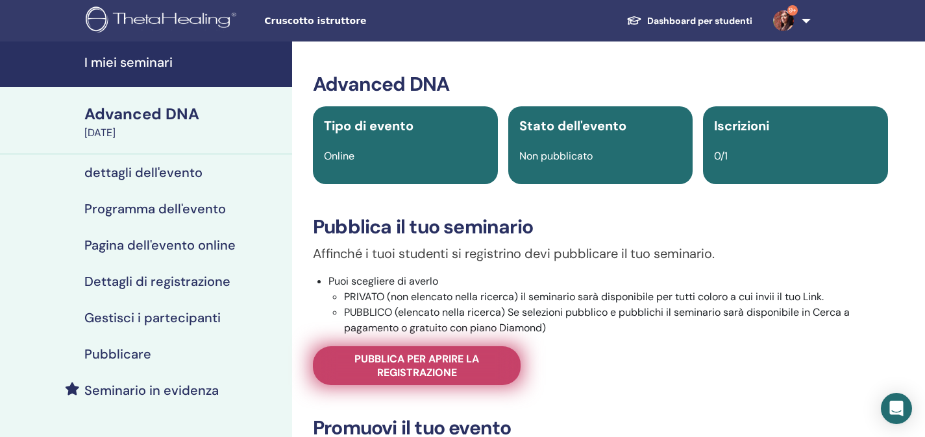
click at [487, 374] on span "Pubblica per aprire la registrazione" at bounding box center [416, 365] width 175 height 27
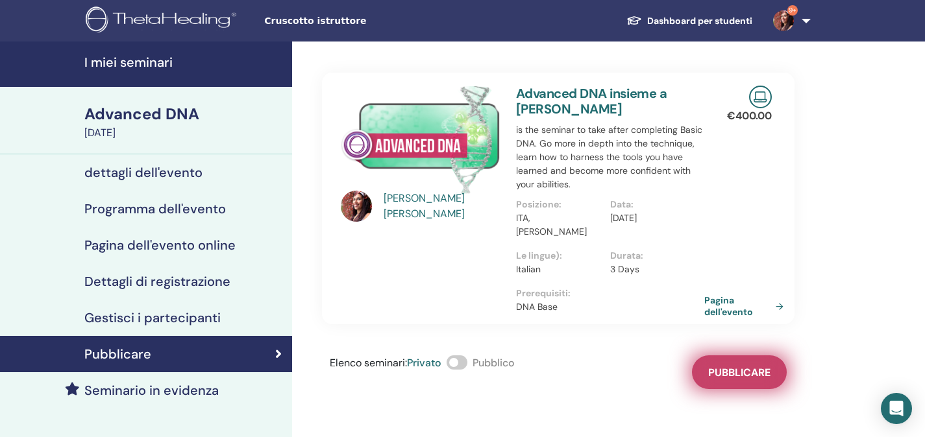
click at [754, 380] on button "Pubblicare" at bounding box center [739, 373] width 95 height 34
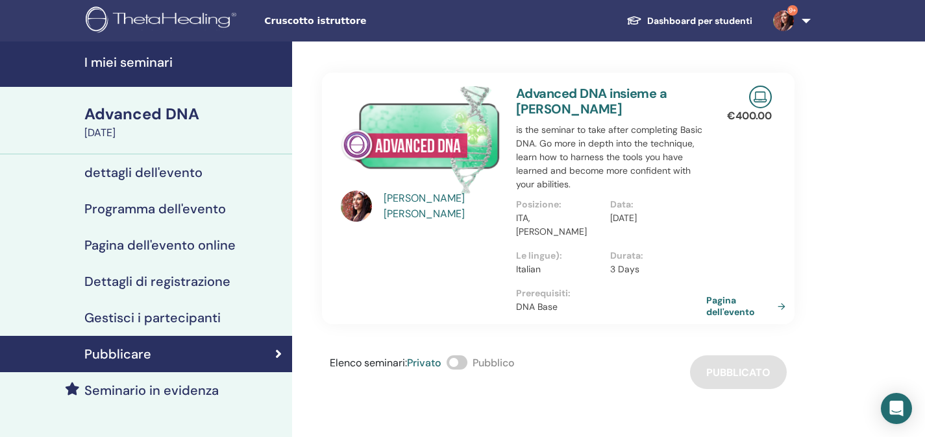
click at [747, 304] on link "Pagina dell'evento" at bounding box center [748, 306] width 84 height 23
